Goal: Task Accomplishment & Management: Manage account settings

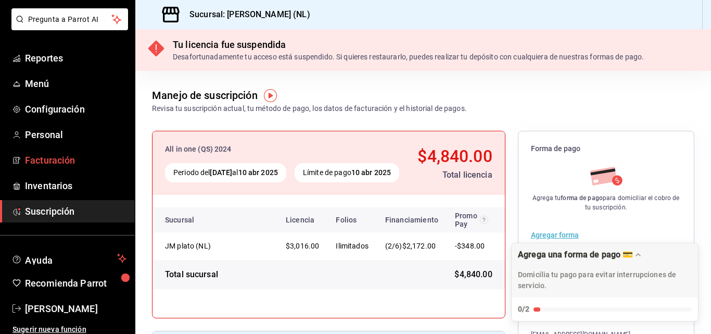
scroll to position [59, 0]
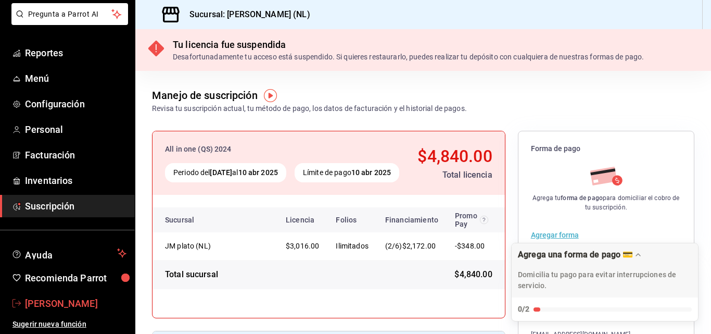
click at [62, 302] on span "[PERSON_NAME]" at bounding box center [76, 303] width 102 height 14
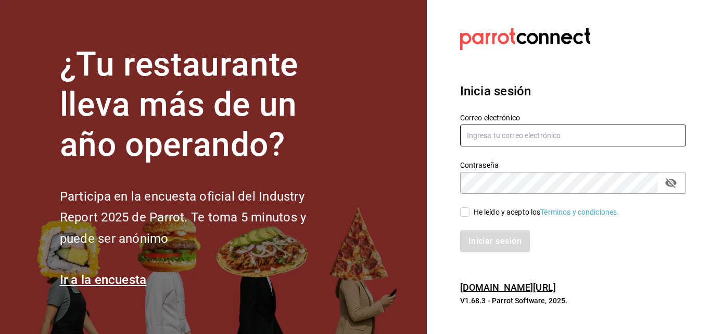
type input "administracion@jmplato.com.mx"
click at [477, 213] on div "He leído y acepto los Términos y condiciones." at bounding box center [547, 212] width 146 height 11
click at [470, 213] on input "He leído y acepto los Términos y condiciones." at bounding box center [464, 211] width 9 height 9
checkbox input "true"
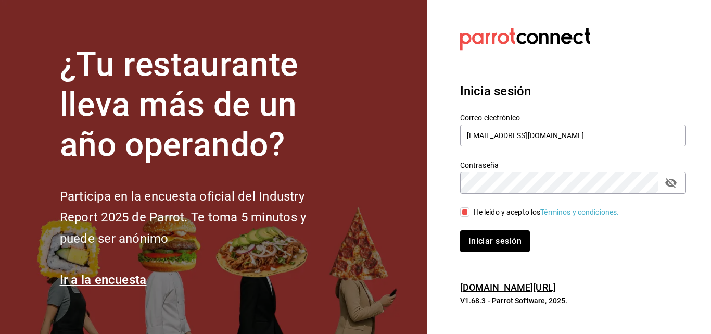
click at [476, 254] on div "Inicia sesión Correo electrónico administracion@jmplato.com.mx Contraseña Contr…" at bounding box center [573, 166] width 226 height 195
click at [471, 249] on button "Iniciar sesión" at bounding box center [495, 241] width 71 height 22
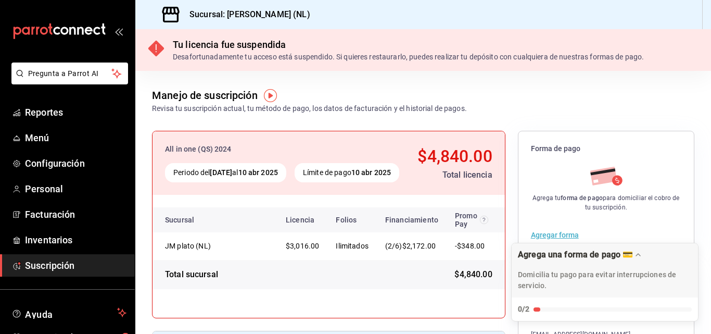
click at [538, 312] on div "0/2" at bounding box center [605, 308] width 186 height 23
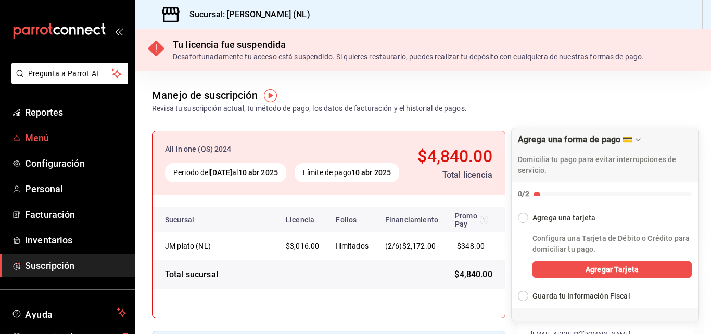
click at [43, 146] on link "Menú" at bounding box center [67, 137] width 135 height 22
